Goal: Task Accomplishment & Management: Use online tool/utility

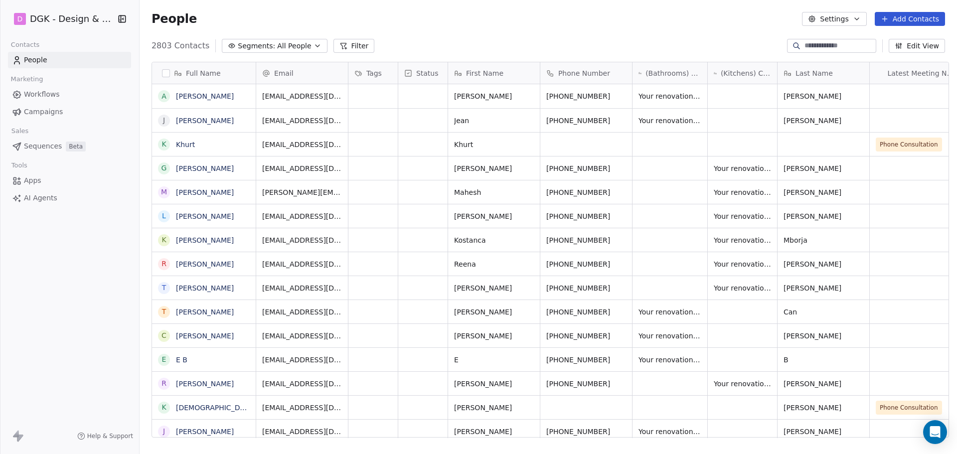
scroll to position [392, 814]
click at [242, 218] on icon "grid" at bounding box center [246, 215] width 8 height 8
click at [387, 218] on button "grid" at bounding box center [393, 215] width 12 height 12
click at [618, 215] on icon "grid" at bounding box center [622, 215] width 8 height 8
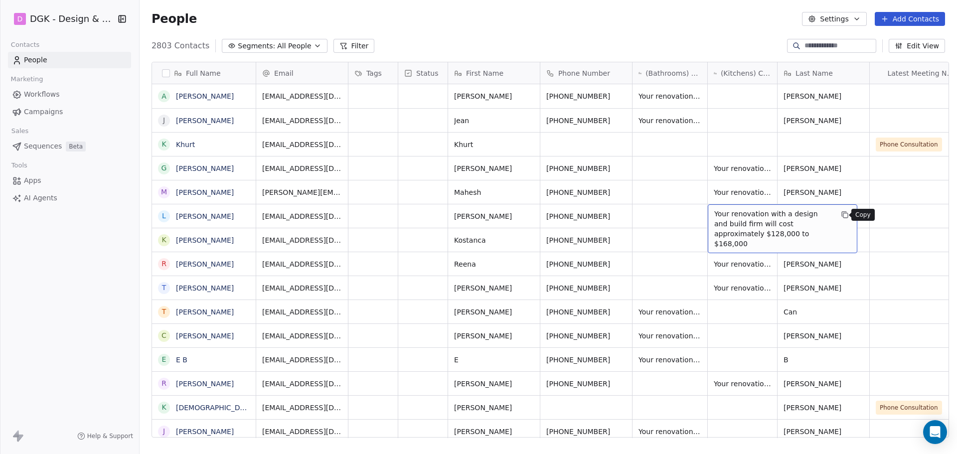
click at [842, 211] on icon "grid" at bounding box center [845, 215] width 8 height 8
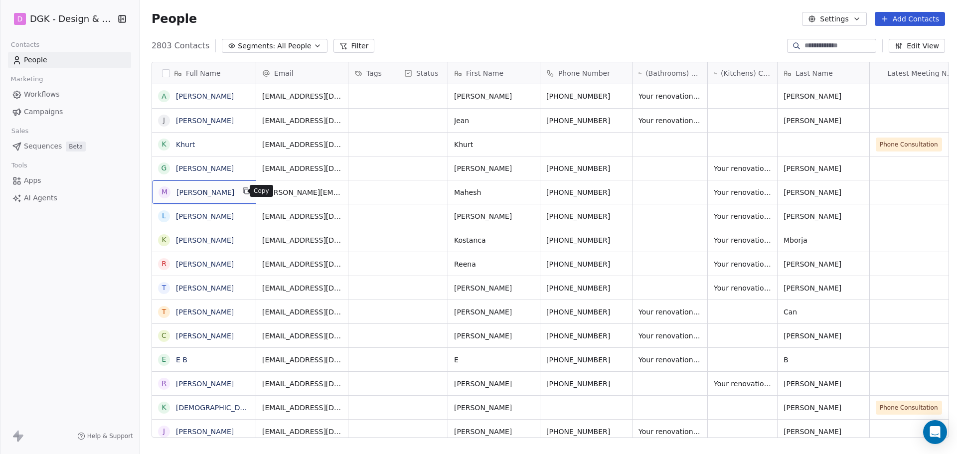
click at [242, 190] on icon "grid" at bounding box center [246, 191] width 8 height 8
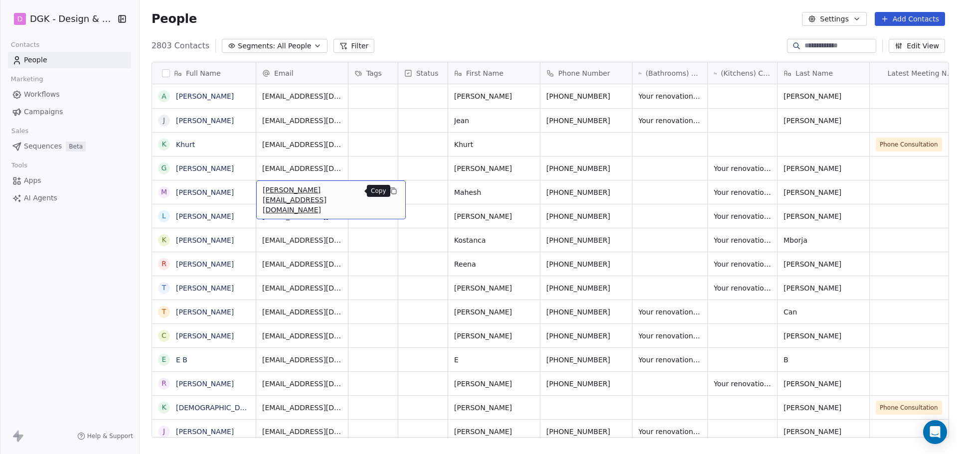
click at [389, 191] on icon "grid" at bounding box center [393, 191] width 8 height 8
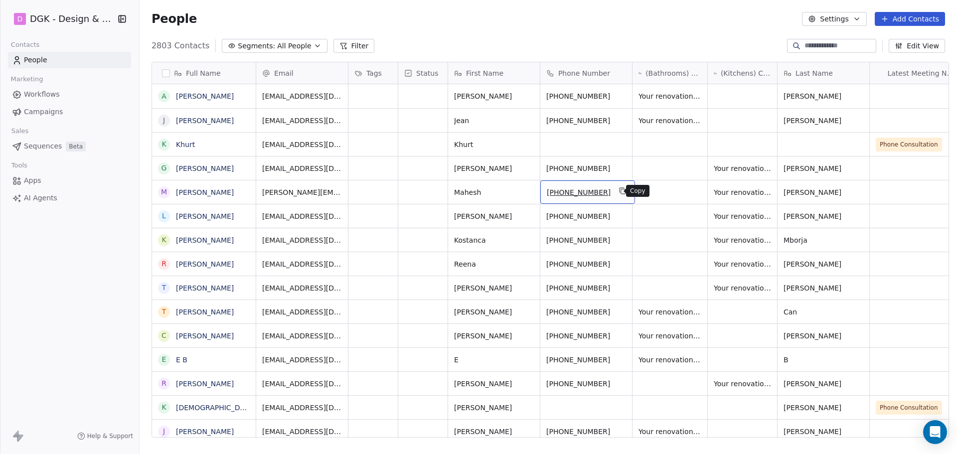
click at [618, 190] on icon "grid" at bounding box center [622, 191] width 8 height 8
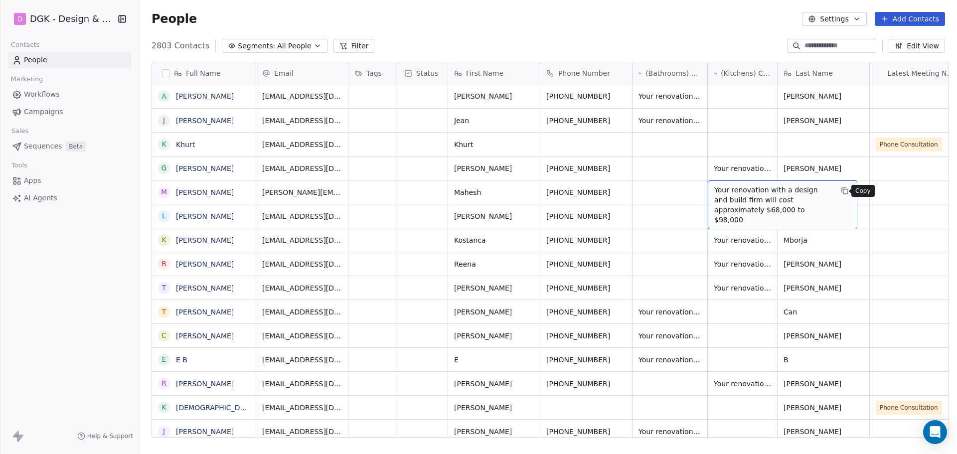
click at [841, 192] on icon "grid" at bounding box center [845, 191] width 8 height 8
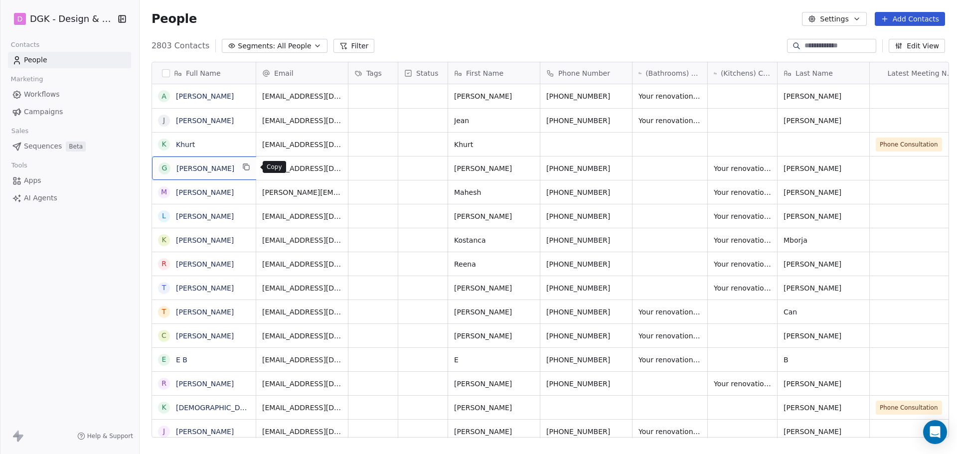
click at [250, 167] on icon "grid" at bounding box center [246, 167] width 8 height 8
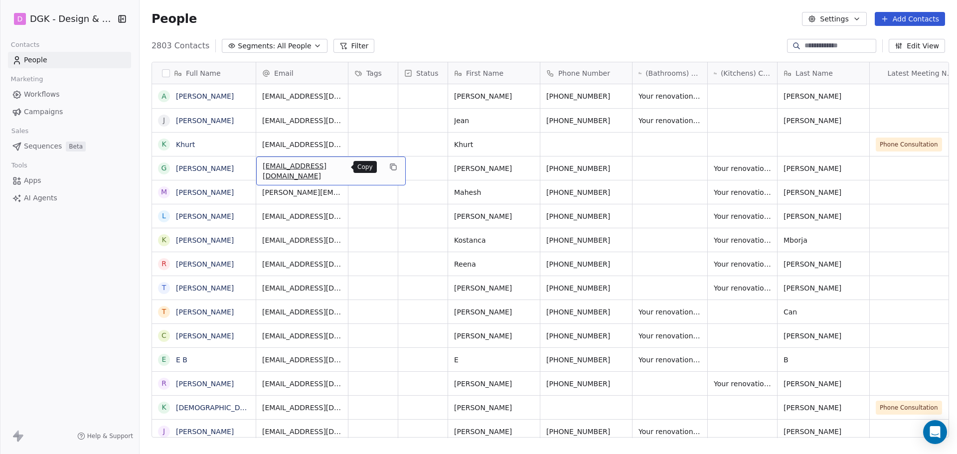
click at [389, 169] on icon "grid" at bounding box center [393, 167] width 8 height 8
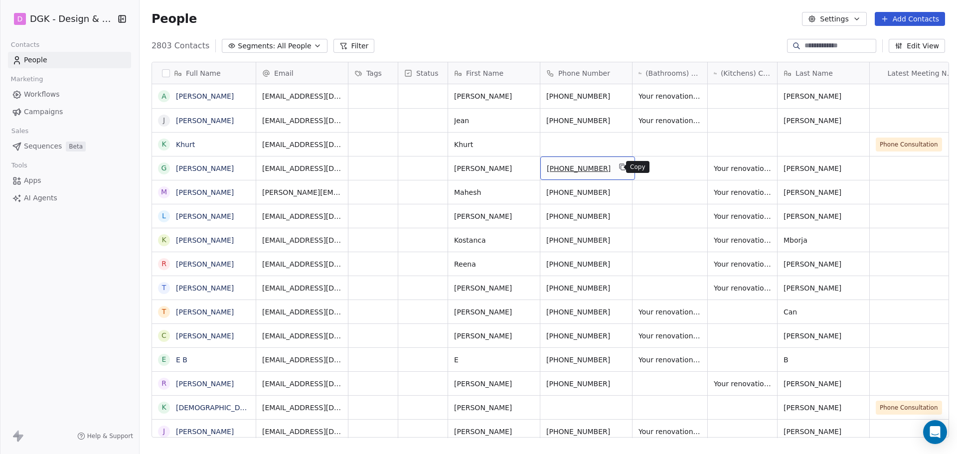
click at [618, 169] on icon "grid" at bounding box center [622, 167] width 8 height 8
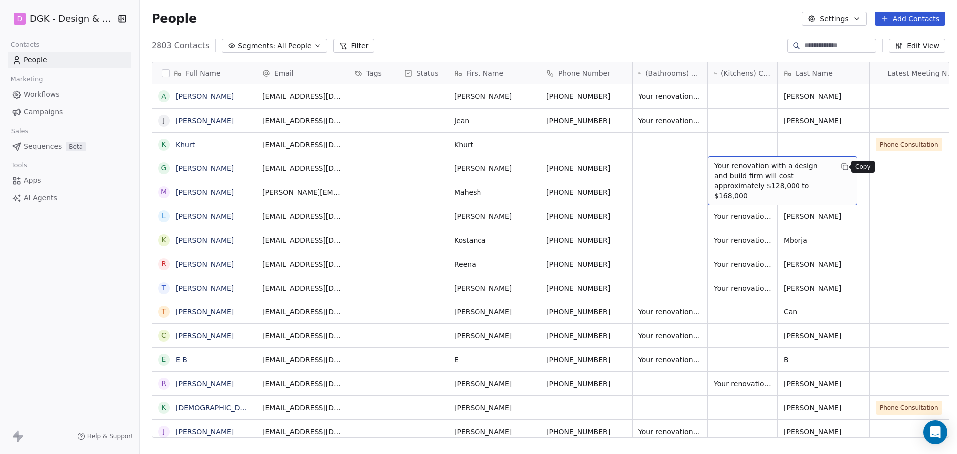
click at [841, 166] on icon "grid" at bounding box center [845, 167] width 8 height 8
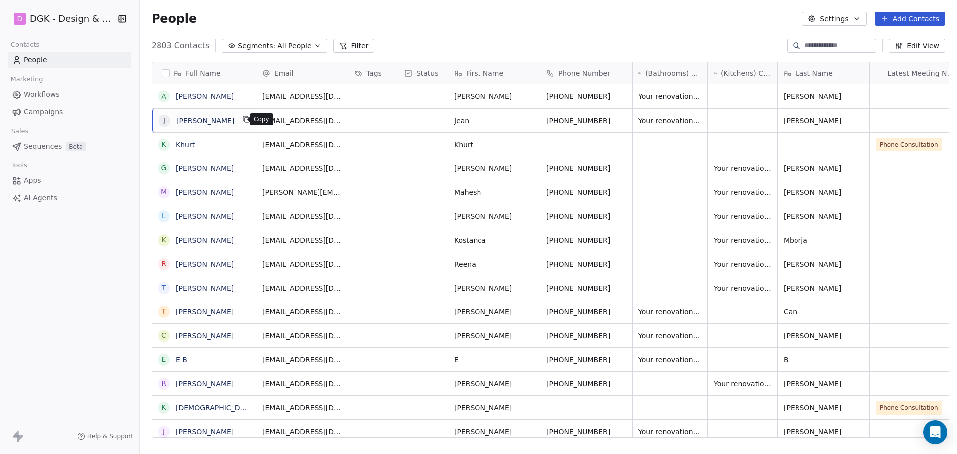
click at [243, 122] on button "grid" at bounding box center [246, 119] width 12 height 12
click at [387, 114] on button "grid" at bounding box center [393, 119] width 12 height 12
drag, startPoint x: 614, startPoint y: 120, endPoint x: 528, endPoint y: 5, distance: 143.1
click at [621, 118] on icon "grid" at bounding box center [623, 120] width 4 height 4
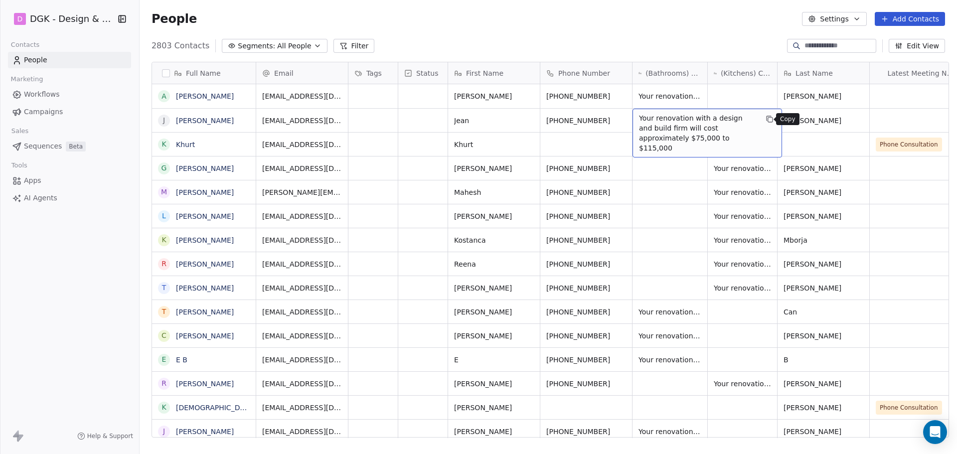
click at [766, 120] on icon "grid" at bounding box center [768, 118] width 4 height 4
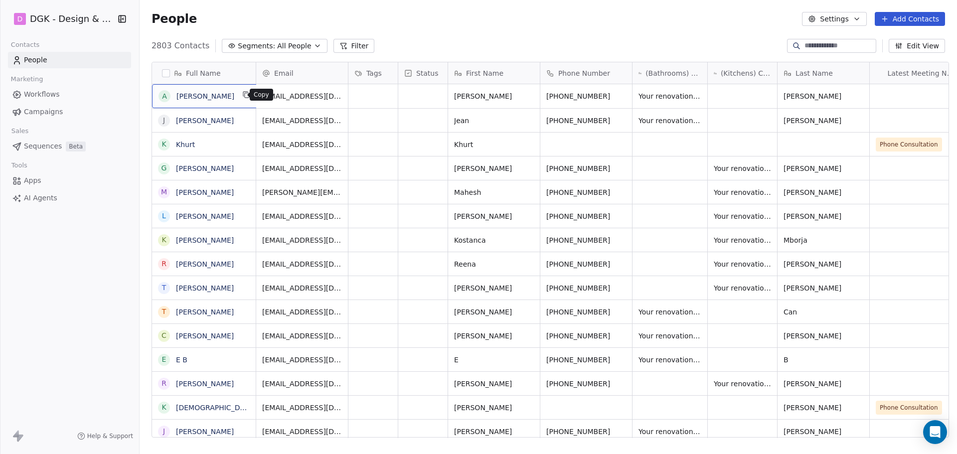
click at [244, 97] on button "grid" at bounding box center [246, 95] width 12 height 12
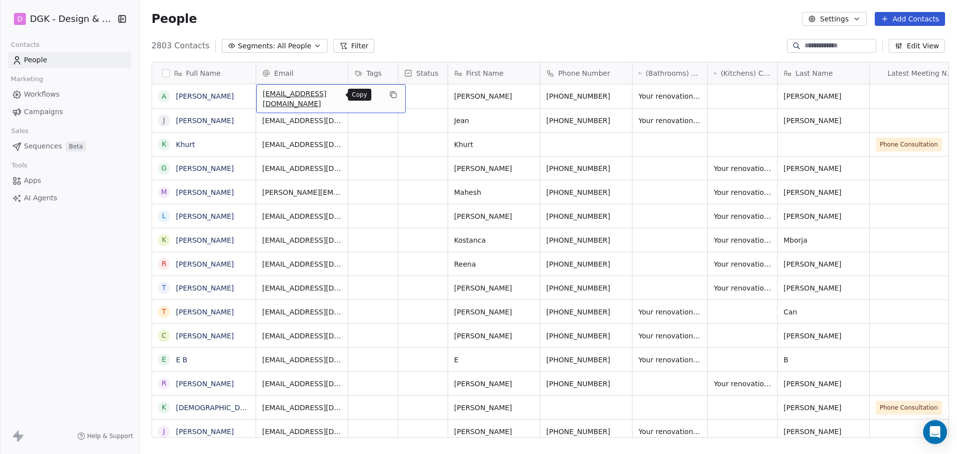
click at [392, 94] on icon "grid" at bounding box center [394, 95] width 4 height 4
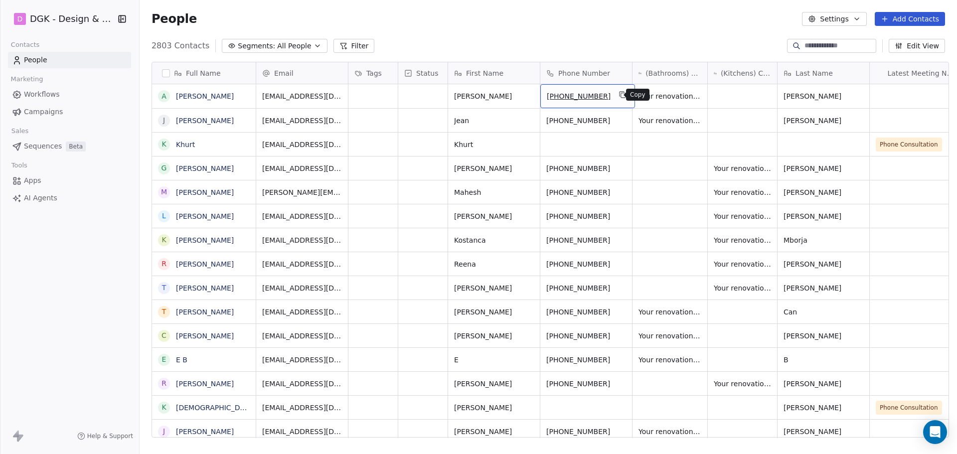
click at [618, 96] on icon "grid" at bounding box center [622, 95] width 8 height 8
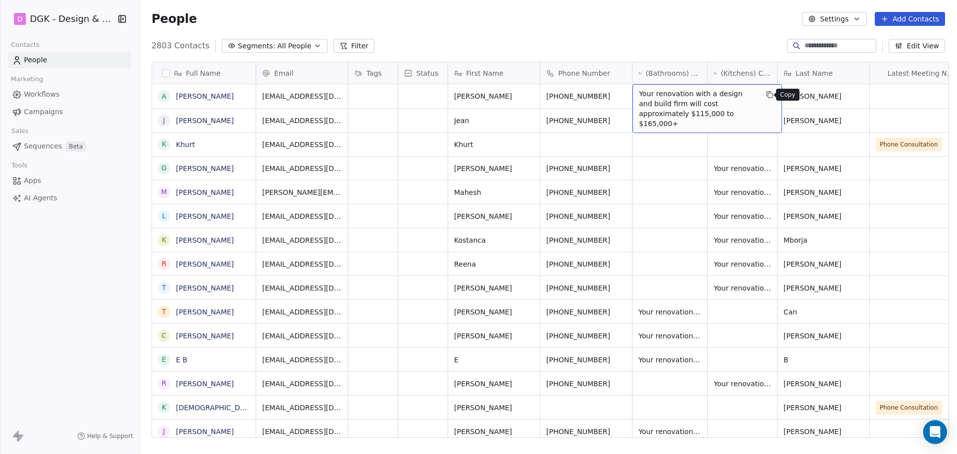
click at [771, 98] on button "grid" at bounding box center [769, 95] width 12 height 12
